Goal: Transaction & Acquisition: Download file/media

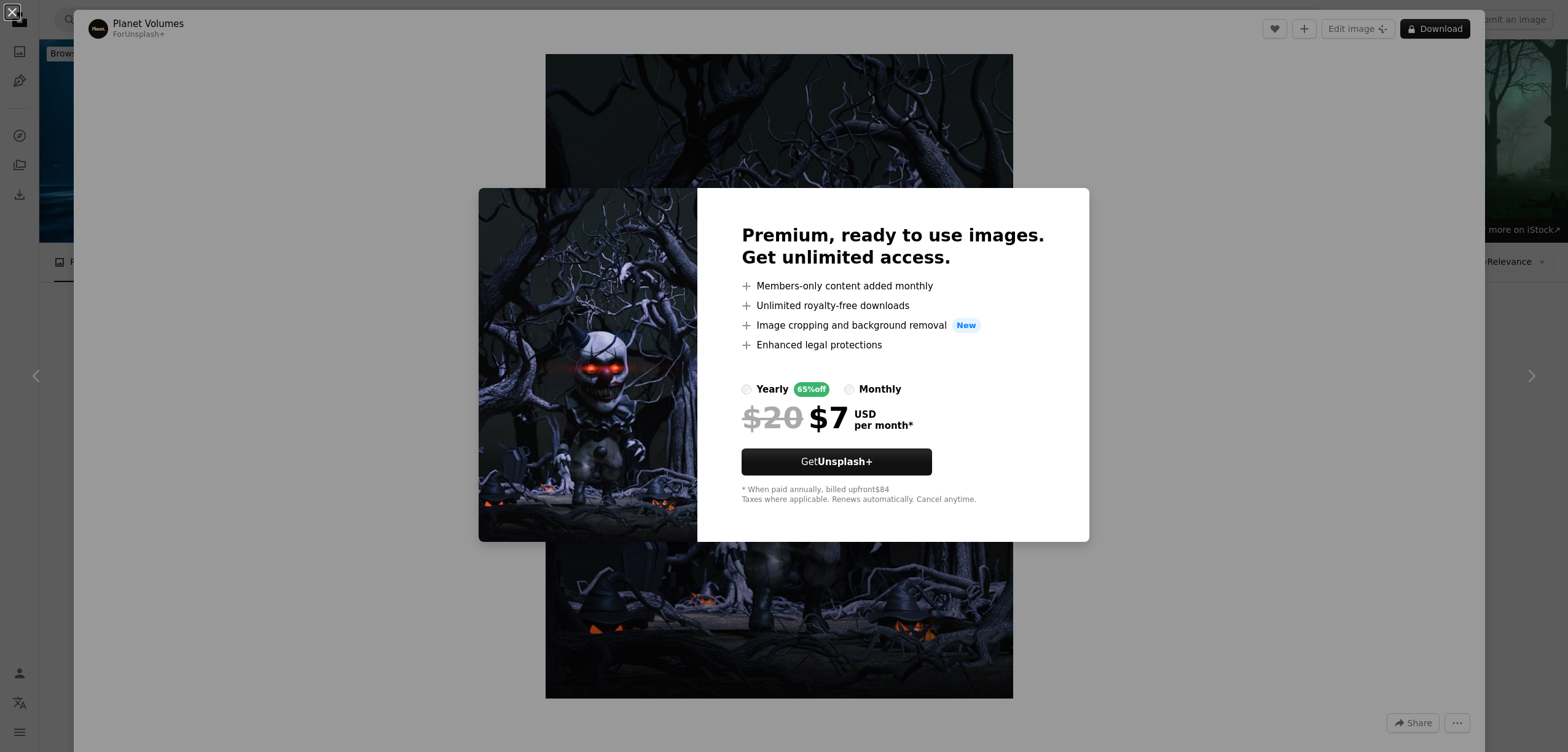
click at [1199, 439] on div "An X shape Premium, ready to use images. Get unlimited access. A plus sign Memb…" at bounding box center [784, 376] width 1568 height 752
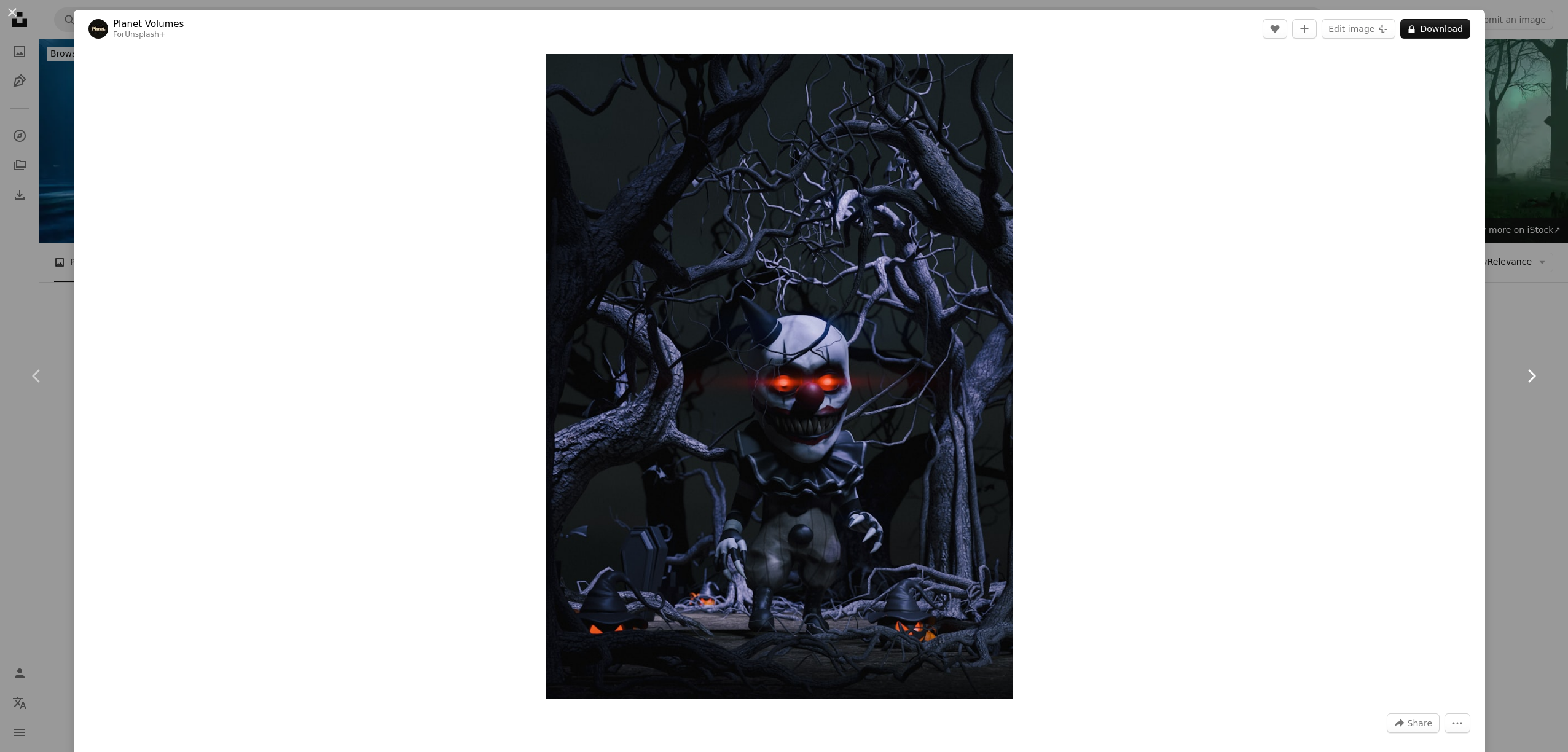
click at [1529, 375] on icon "Chevron right" at bounding box center [1531, 376] width 20 height 20
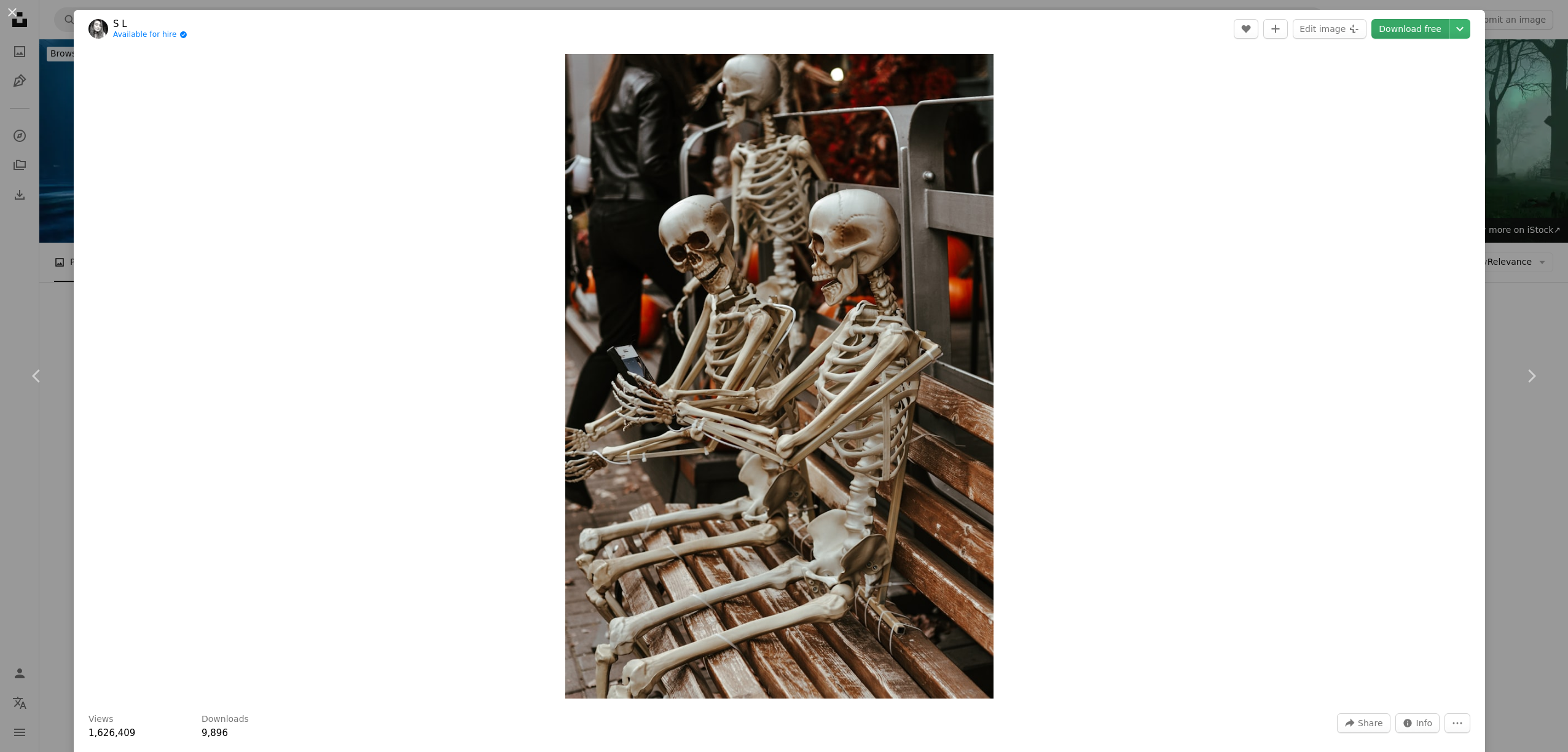
click at [1410, 27] on link "Download free" at bounding box center [1410, 29] width 77 height 20
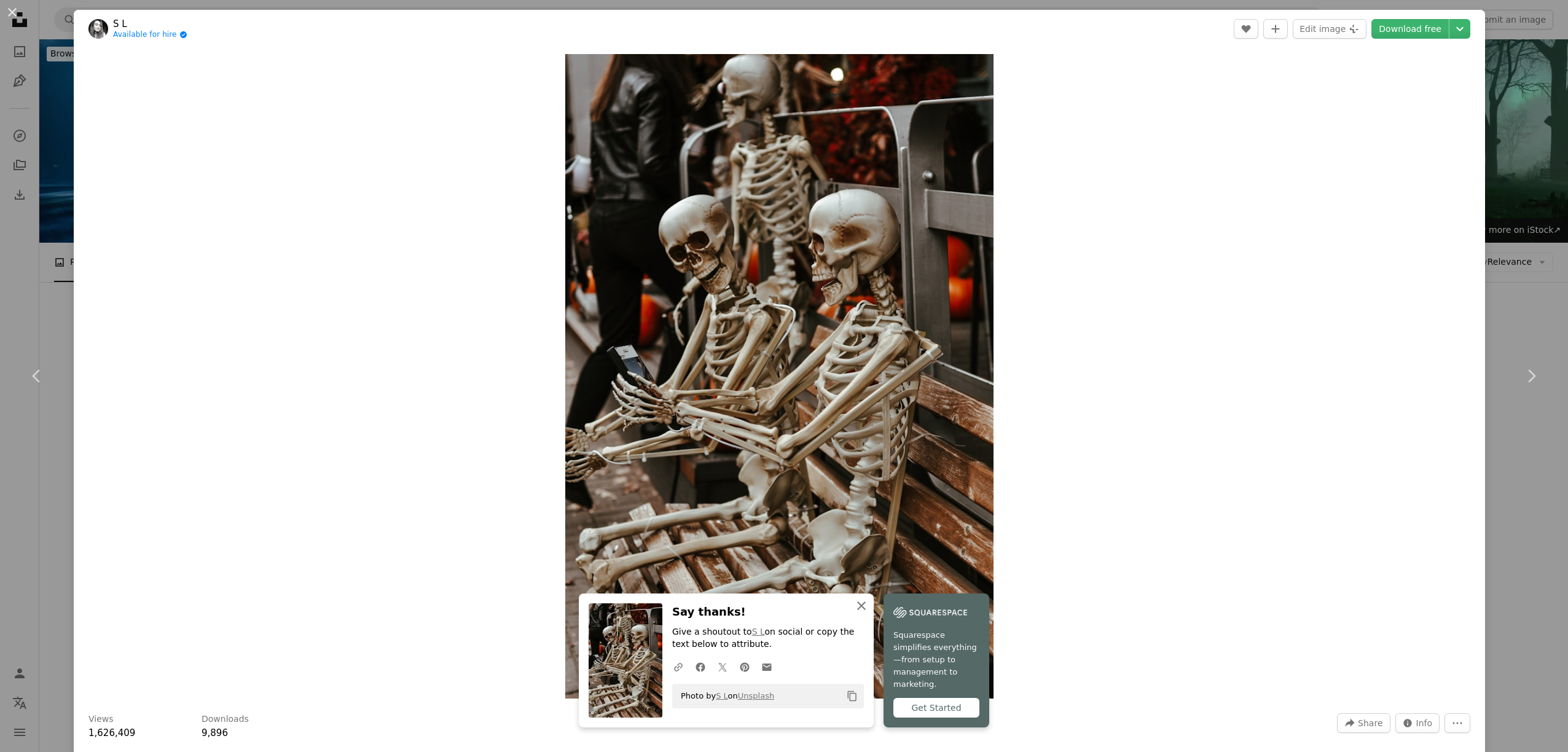
click at [861, 610] on icon "button" at bounding box center [861, 606] width 8 height 8
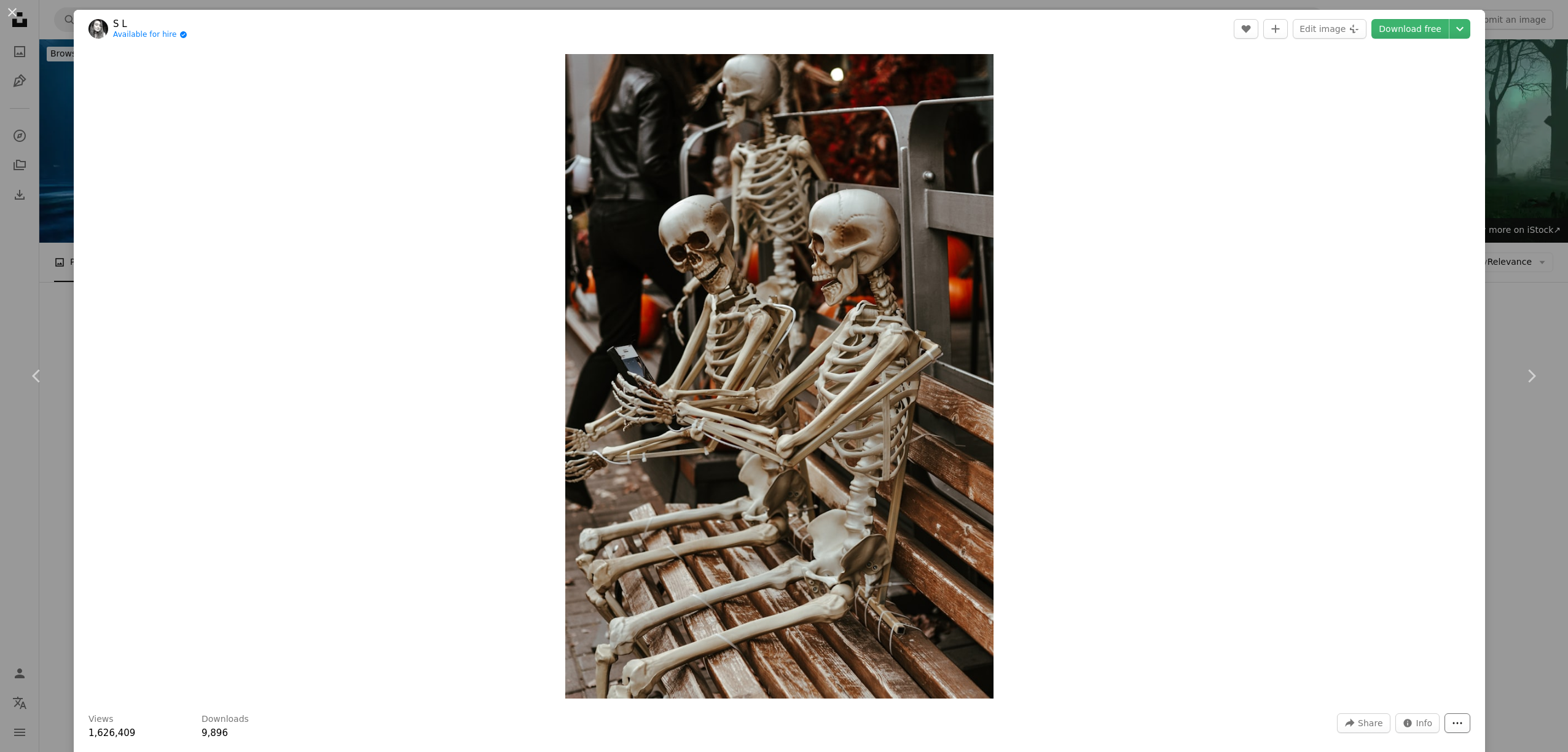
click at [1463, 725] on icon "More Actions" at bounding box center [1457, 723] width 11 height 11
click at [1249, 658] on dialog "An X shape Chevron left Chevron right S L Available for hire A checkmark inside…" at bounding box center [784, 376] width 1568 height 752
click at [1426, 33] on link "Download free" at bounding box center [1410, 29] width 77 height 20
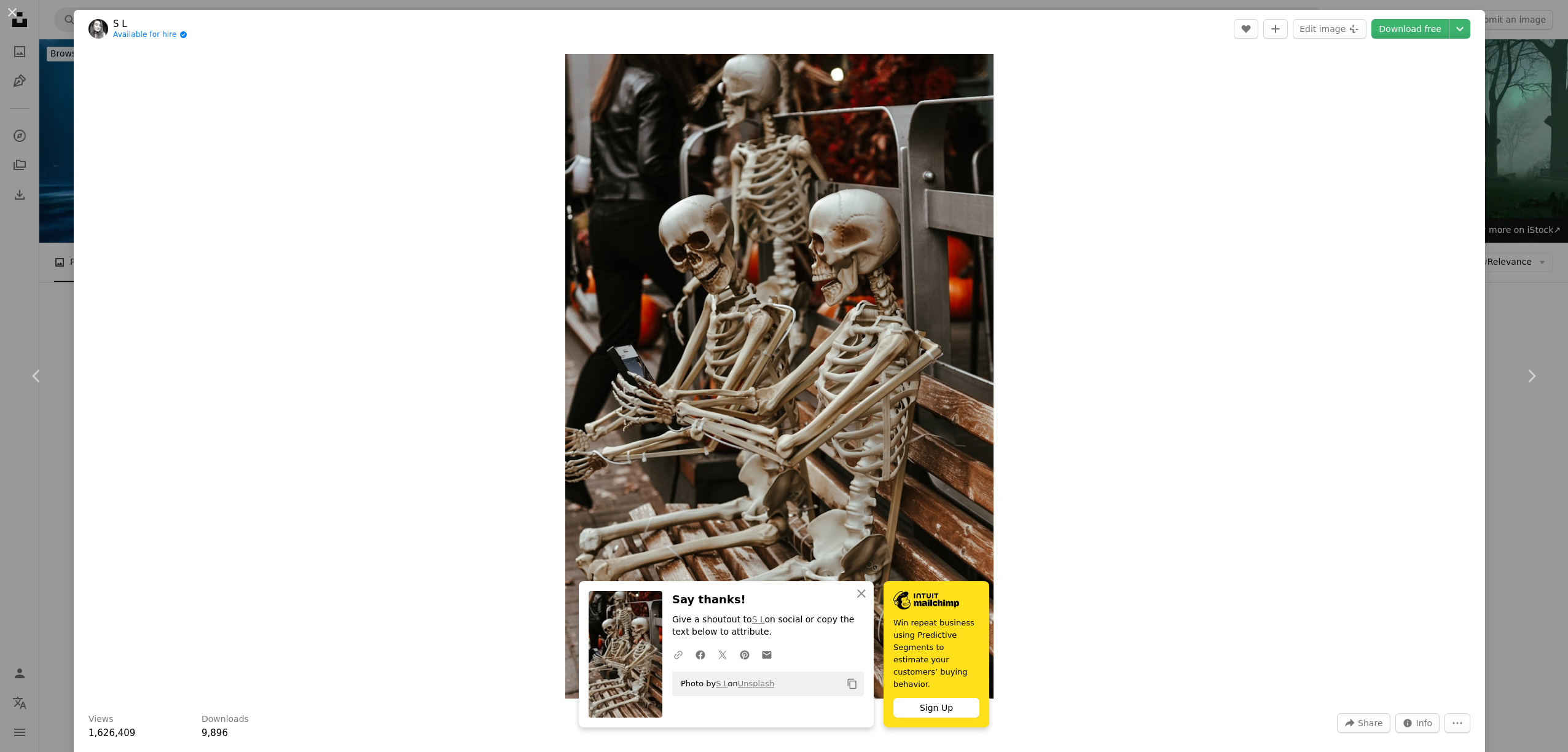
click at [679, 661] on icon "A URL sharing icon (chains)" at bounding box center [679, 655] width 11 height 11
click at [861, 601] on icon "An X shape" at bounding box center [861, 593] width 15 height 15
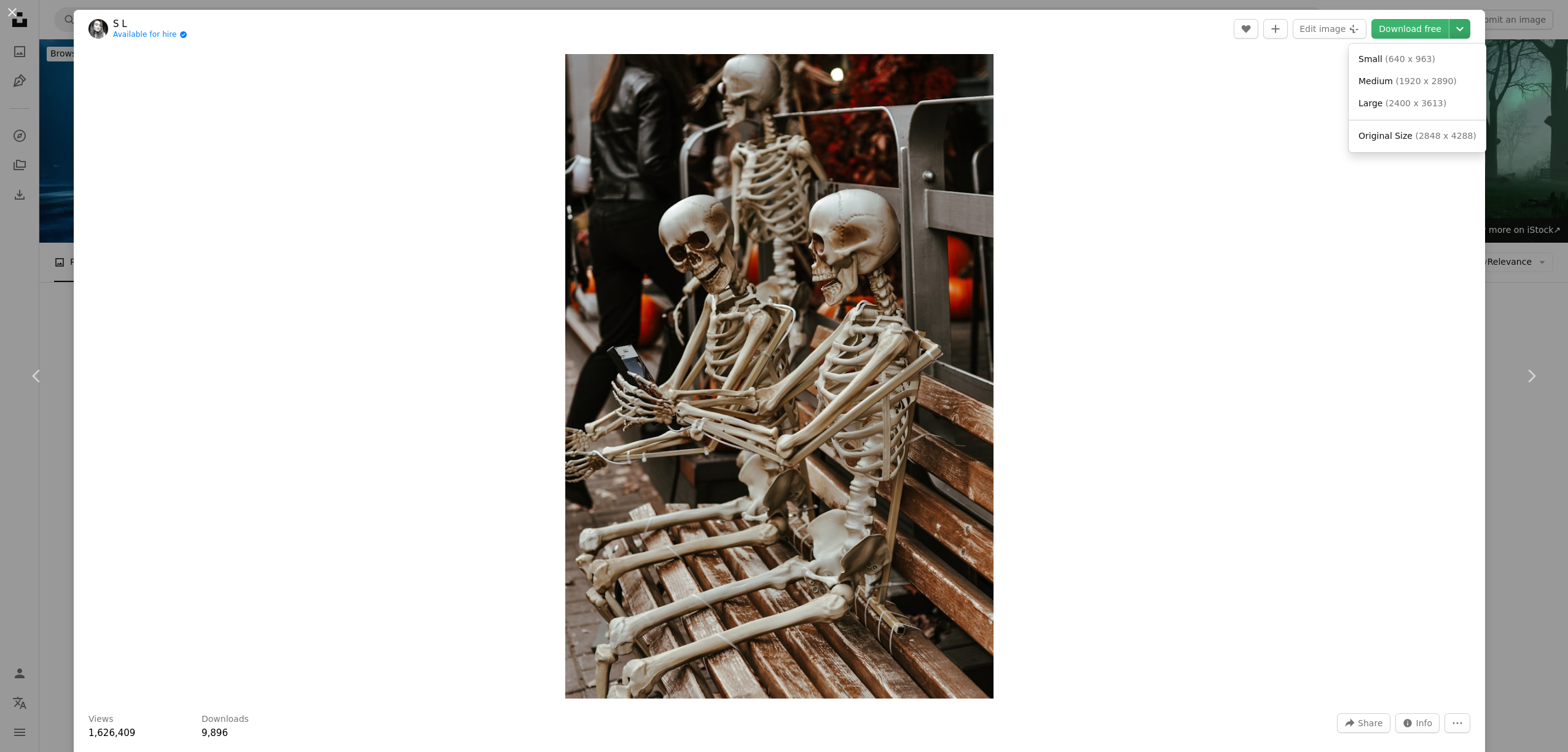
click at [1469, 36] on button "Chevron down" at bounding box center [1460, 29] width 21 height 20
click at [1438, 78] on span "( 1920 x 2890 )" at bounding box center [1425, 81] width 61 height 10
